Goal: Task Accomplishment & Management: Complete application form

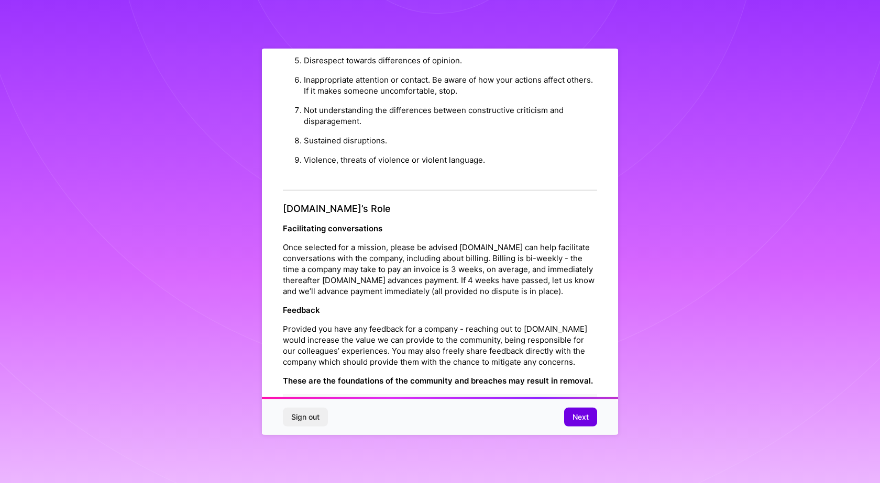
scroll to position [1129, 0]
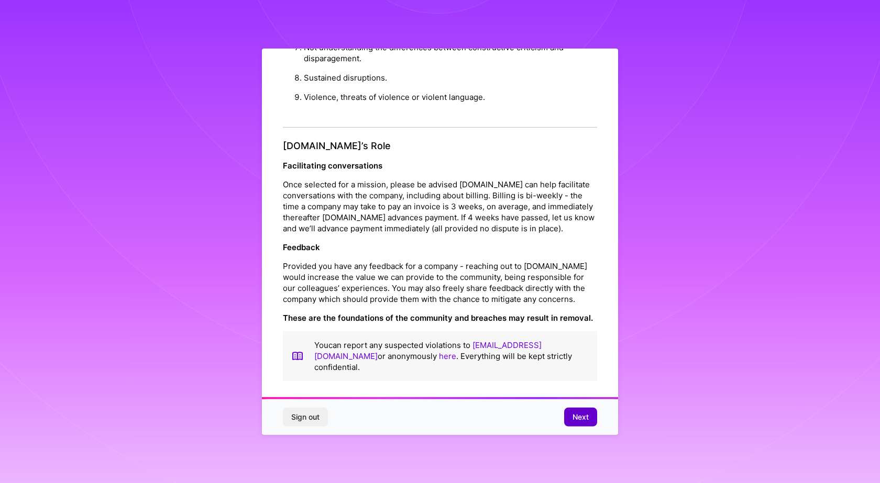
click at [572, 416] on span "Next" at bounding box center [580, 417] width 16 height 10
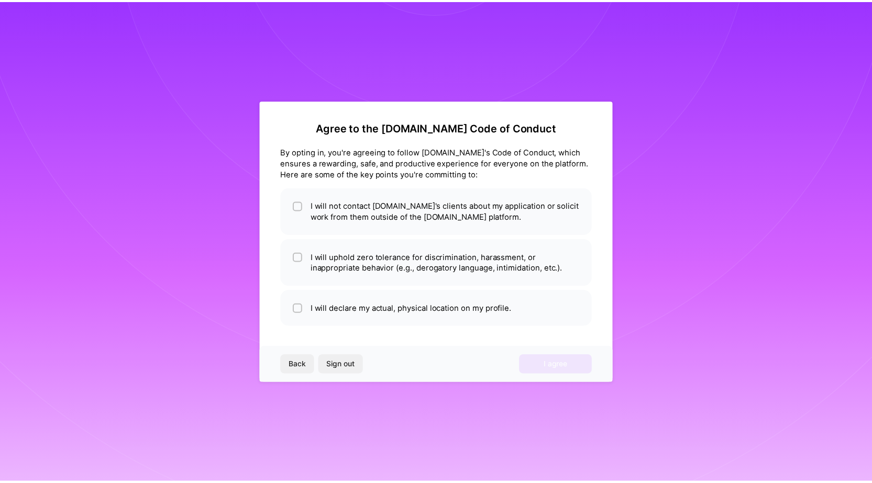
scroll to position [0, 0]
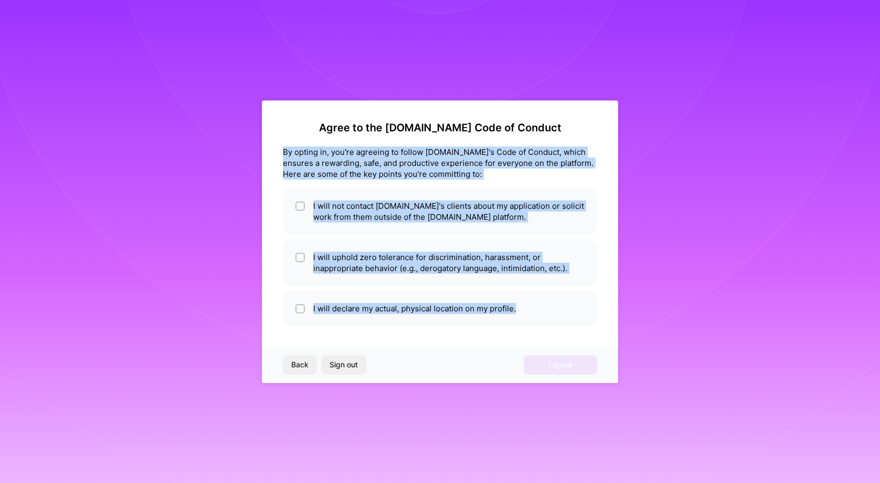
drag, startPoint x: 273, startPoint y: 144, endPoint x: 558, endPoint y: 347, distance: 349.5
click at [558, 347] on div "Agree to the [DOMAIN_NAME] Code of Conduct By opting in, you're agreeing to fol…" at bounding box center [440, 242] width 356 height 283
copy div "By opting in, you're agreeing to follow [DOMAIN_NAME]'s Code of Conduct, which …"
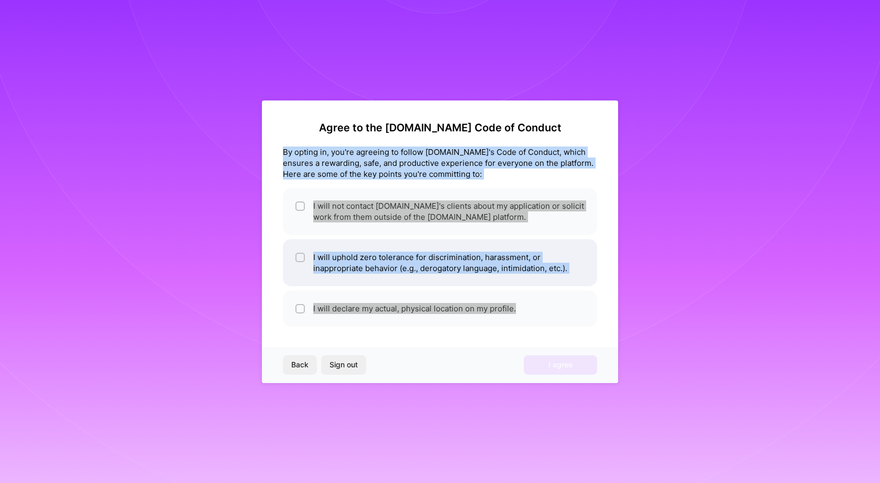
click at [338, 252] on li "I will uphold zero tolerance for discrimination, harassment, or inappropriate b…" at bounding box center [440, 262] width 314 height 47
checkbox input "true"
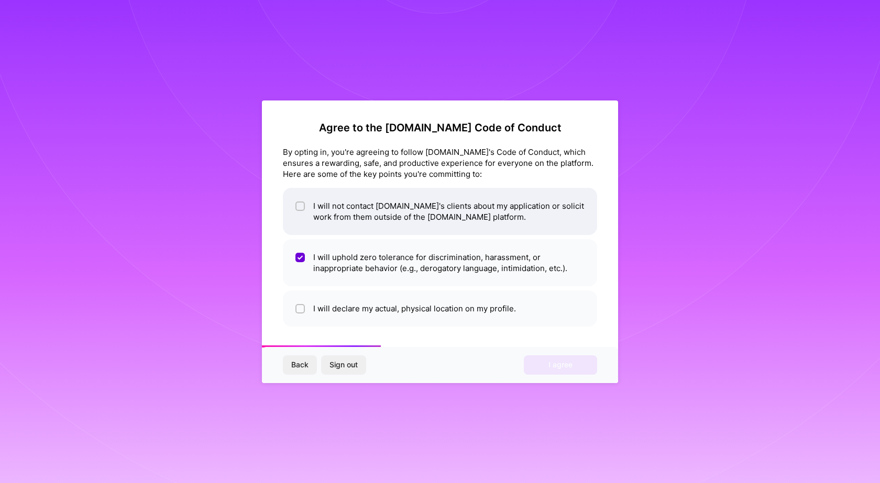
click at [382, 215] on li "I will not contact [DOMAIN_NAME]'s clients about my application or solicit work…" at bounding box center [440, 211] width 314 height 47
checkbox input "true"
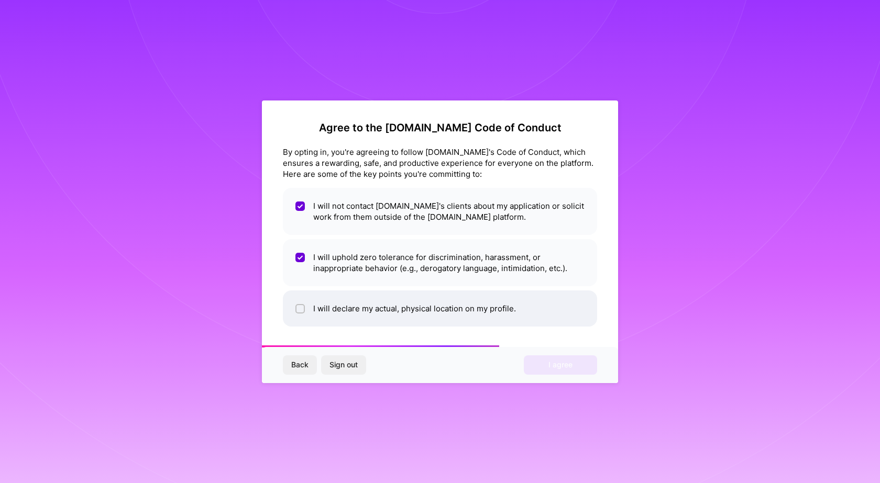
click at [367, 299] on li "I will declare my actual, physical location on my profile." at bounding box center [440, 309] width 314 height 36
checkbox input "true"
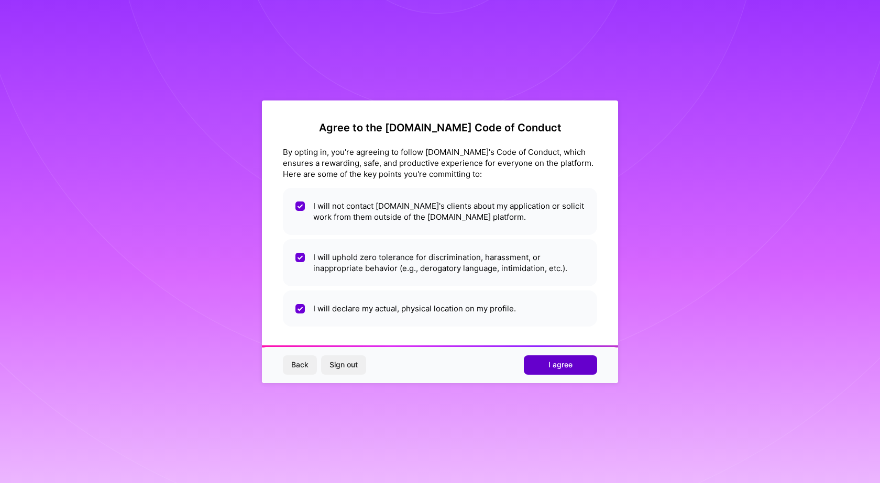
click at [572, 361] on button "I agree" at bounding box center [560, 365] width 73 height 19
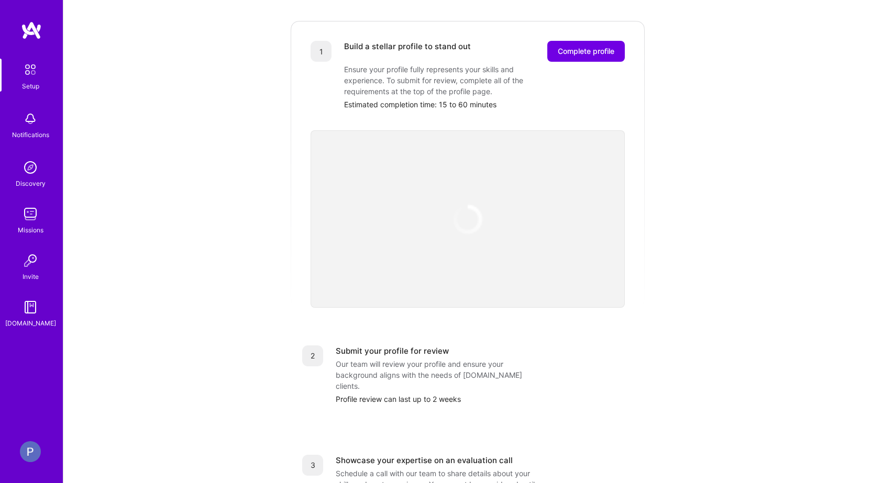
scroll to position [75, 0]
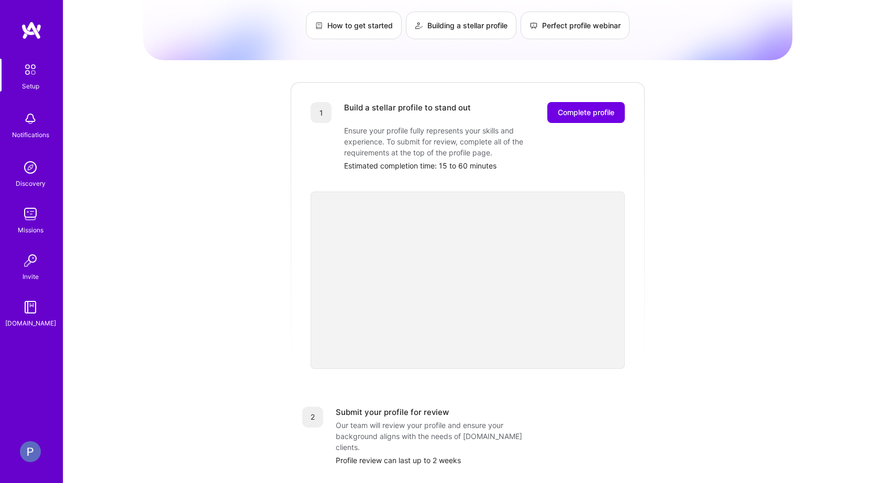
click at [221, 274] on div "Getting started as an [DOMAIN_NAME] Builder Complete the steps below to request…" at bounding box center [467, 333] width 649 height 802
